Goal: Find specific page/section: Find specific page/section

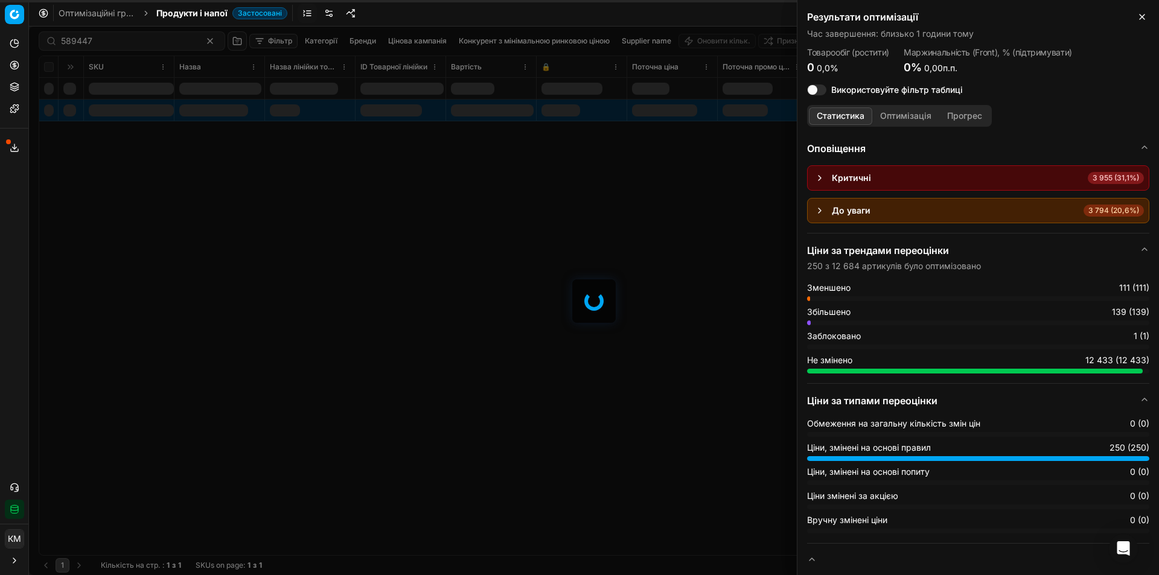
click at [138, 40] on div at bounding box center [594, 301] width 1130 height 549
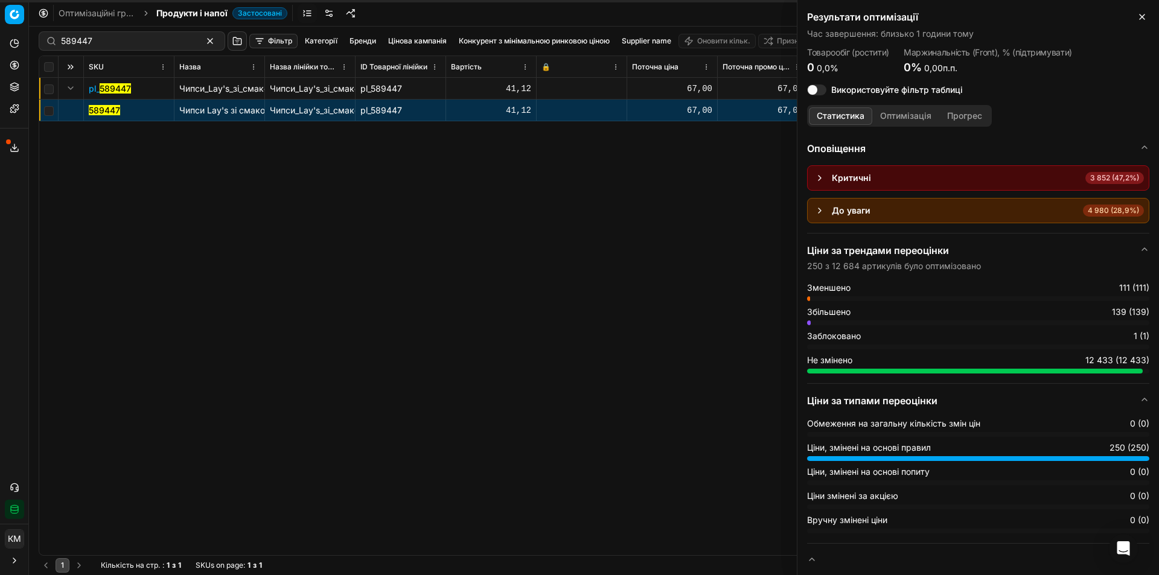
click at [123, 47] on div "589447" at bounding box center [132, 40] width 187 height 19
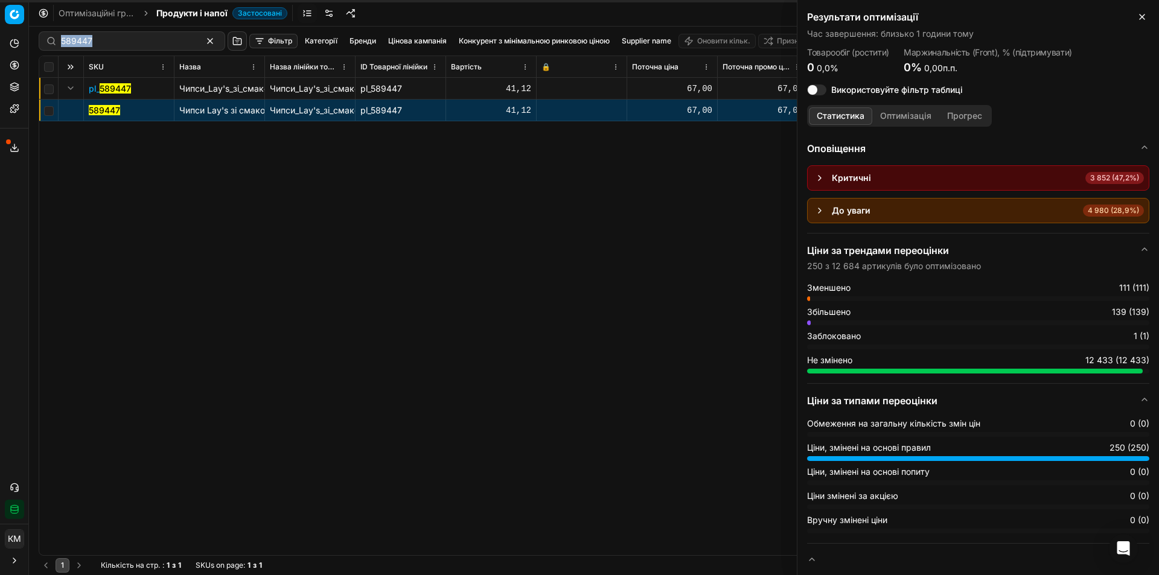
drag, startPoint x: 121, startPoint y: 47, endPoint x: 33, endPoint y: 46, distance: 88.8
click at [38, 47] on div "589447 Фільтр Категорії [PERSON_NAME] кампанія Конкурент з мінімальною ринковою…" at bounding box center [594, 301] width 1130 height 549
click at [130, 44] on input "589447" at bounding box center [127, 41] width 132 height 12
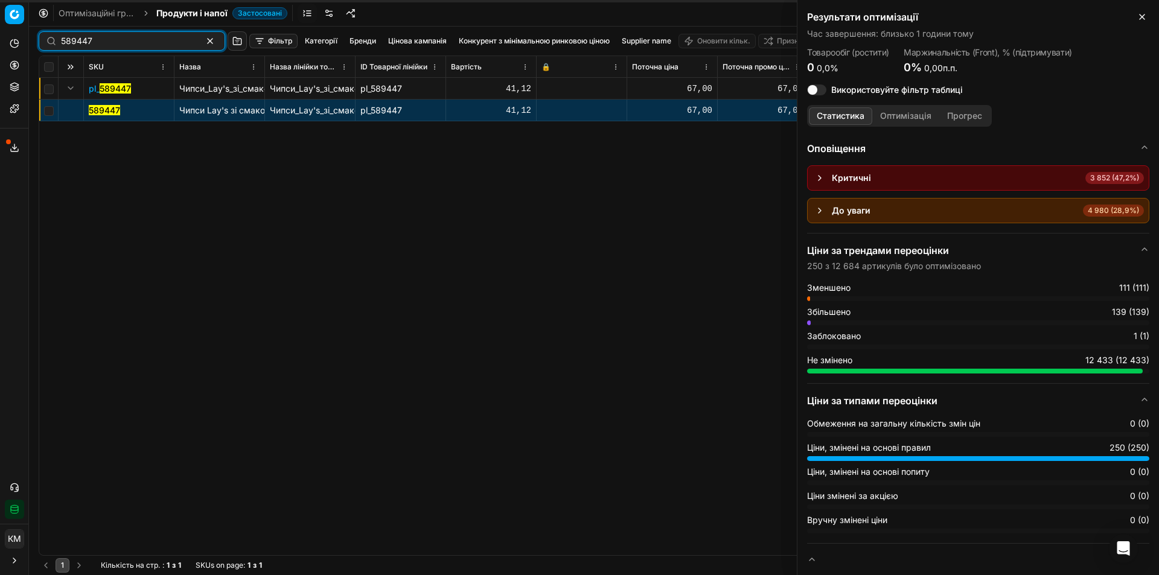
paste input "216"
type input "216"
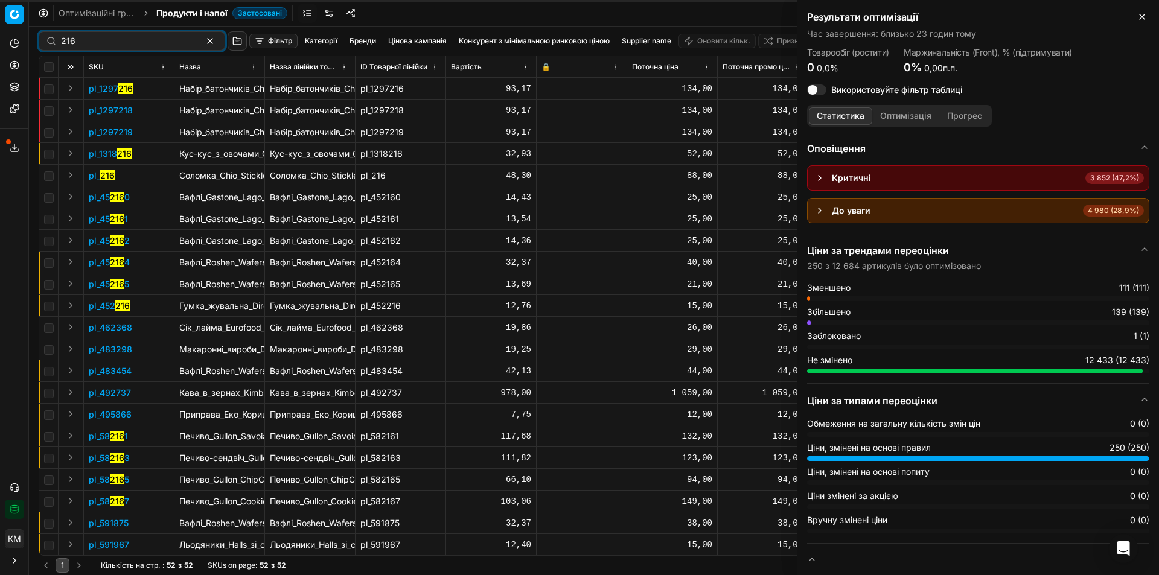
click at [69, 179] on button "Expand" at bounding box center [70, 175] width 14 height 14
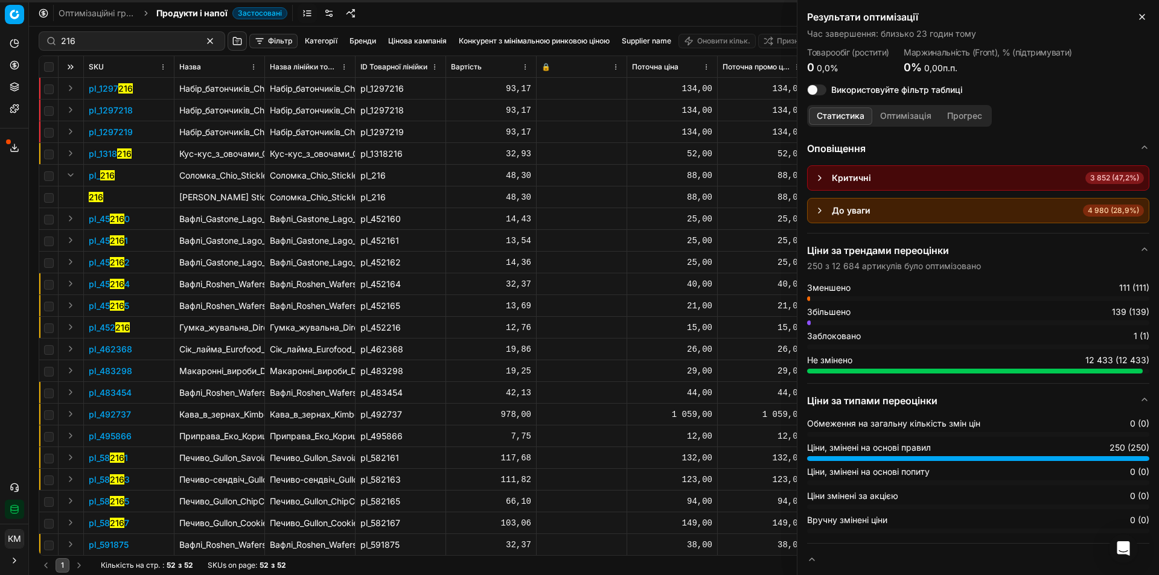
click at [100, 194] on mark "216" at bounding box center [96, 197] width 14 height 10
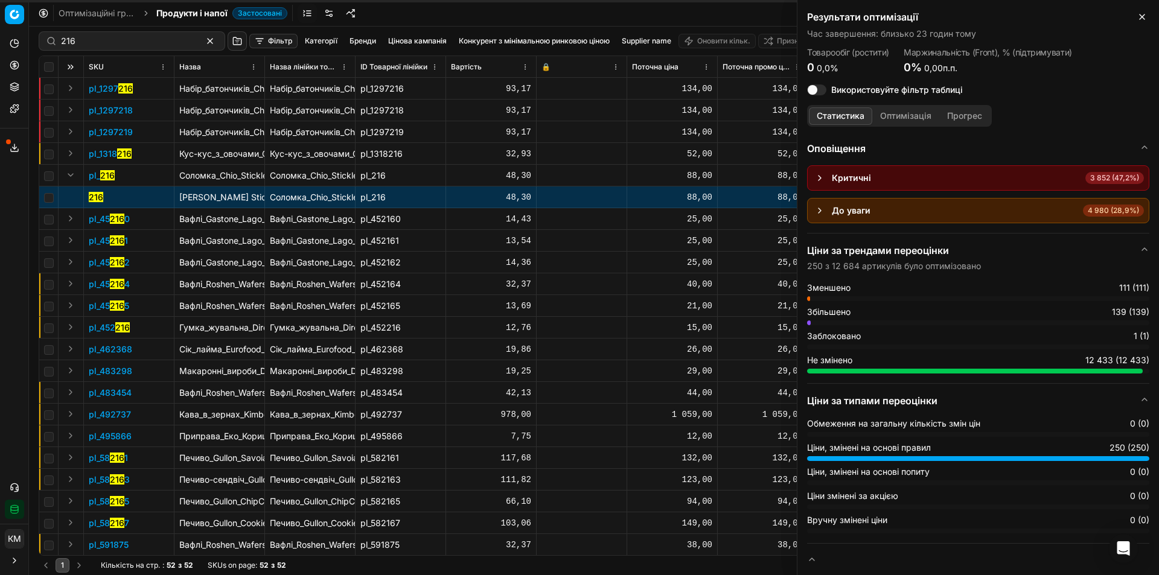
click at [101, 171] on mark "216" at bounding box center [107, 175] width 14 height 10
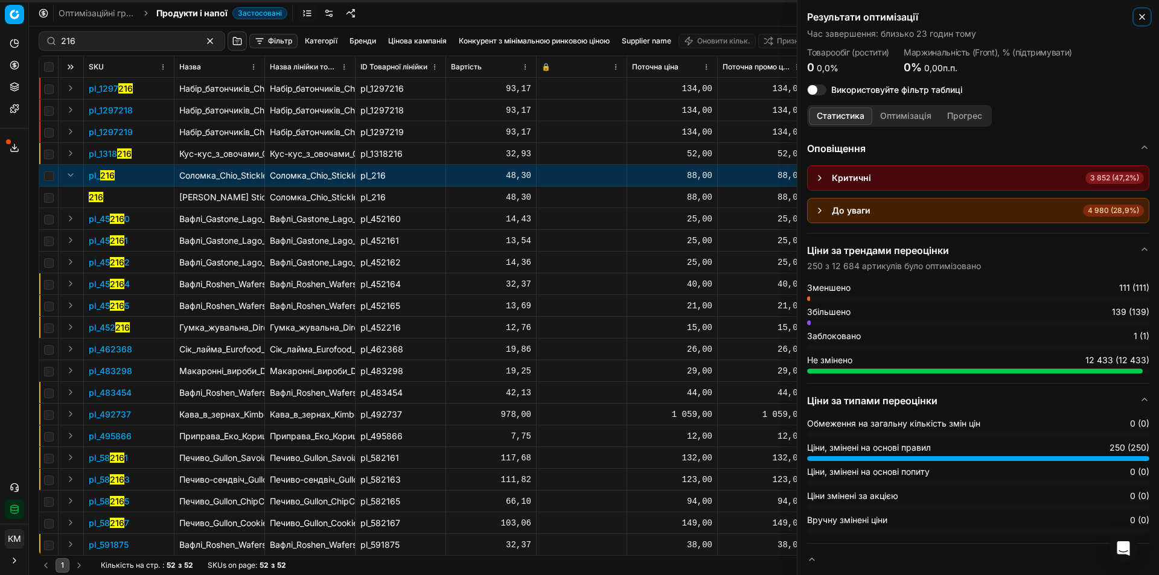
click at [1141, 15] on icon "button" at bounding box center [1142, 16] width 5 height 5
